Goal: Find specific page/section: Find specific page/section

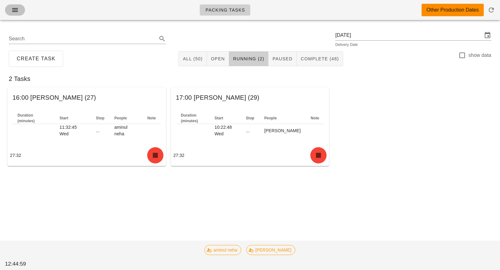
click at [18, 11] on icon "button" at bounding box center [15, 10] width 8 height 8
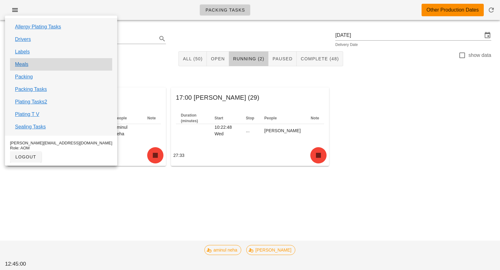
click at [35, 63] on div "Meals" at bounding box center [61, 64] width 102 height 13
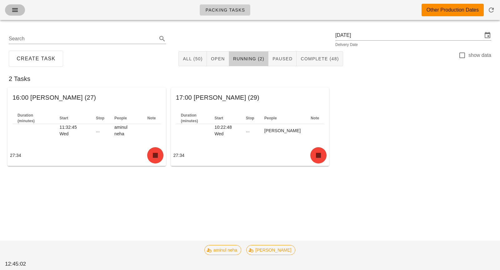
click at [17, 10] on icon "button" at bounding box center [15, 10] width 8 height 8
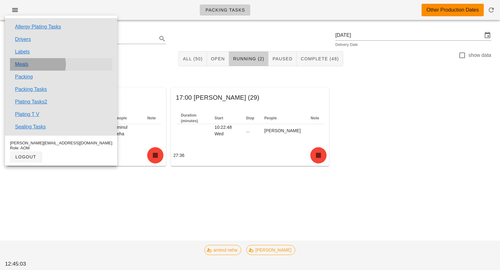
click at [20, 63] on link "Meals" at bounding box center [21, 65] width 13 height 8
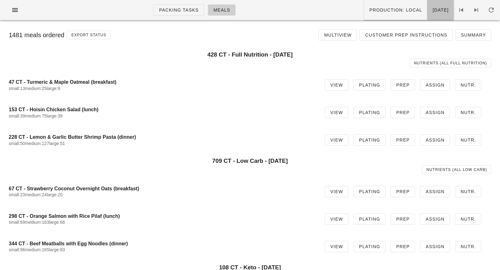
click at [432, 10] on span "[DATE]" at bounding box center [440, 10] width 17 height 5
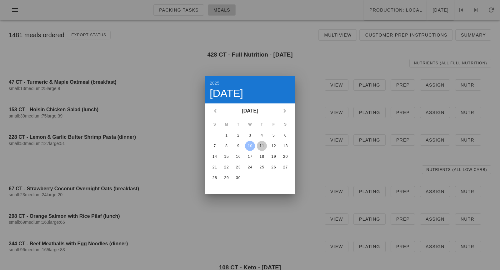
click at [262, 144] on div "11" at bounding box center [262, 146] width 10 height 4
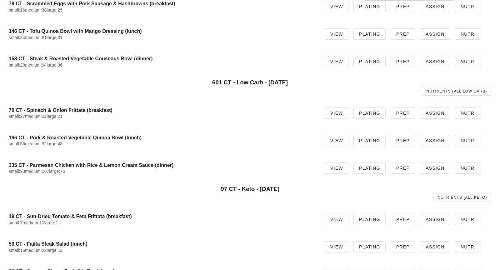
scroll to position [113, 0]
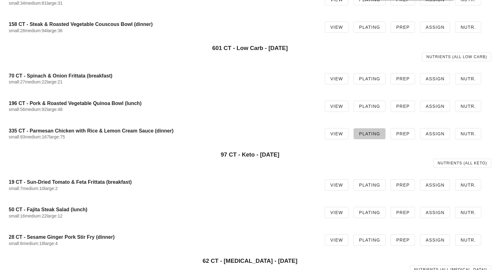
click at [370, 134] on span "Plating" at bounding box center [370, 133] width 22 height 5
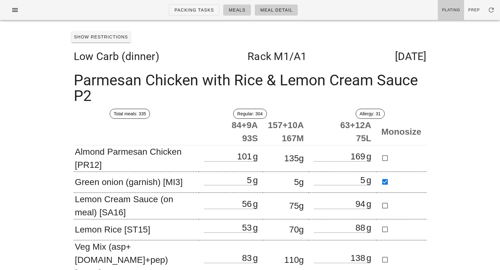
click at [459, 148] on div "Packing Tasks Meals Meal Detail Plating Prep Show Restrictions Low Carb (dinner…" at bounding box center [250, 159] width 500 height 319
click at [275, 11] on span "Meal Detail" at bounding box center [276, 10] width 33 height 5
click at [244, 12] on span "Meals" at bounding box center [237, 10] width 17 height 5
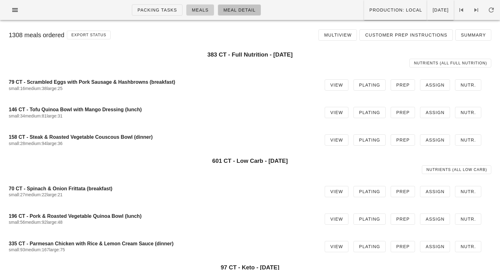
click at [227, 12] on span "Meal Detail" at bounding box center [239, 10] width 33 height 5
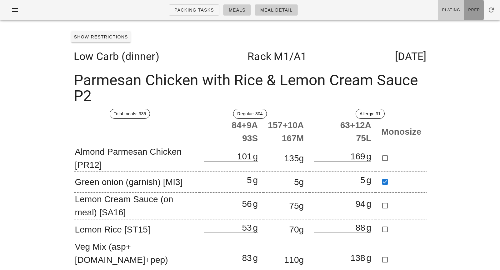
click at [471, 7] on link "Prep" at bounding box center [474, 10] width 20 height 20
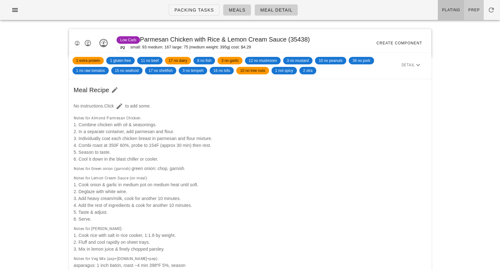
click at [452, 12] on span "Plating" at bounding box center [451, 10] width 18 height 4
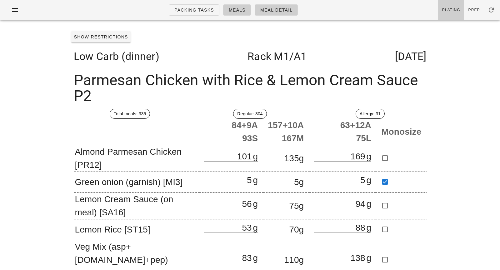
click at [471, 113] on div "Packing Tasks Meals Meal Detail Plating Prep Show Restrictions Low Carb (dinner…" at bounding box center [250, 159] width 500 height 319
